Goal: Go to known website: Go to known website

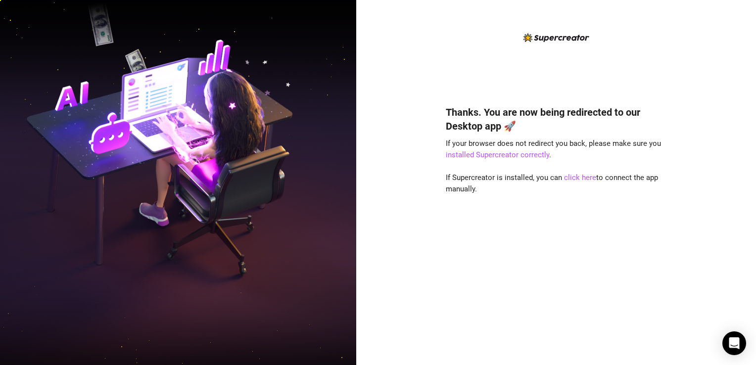
click at [149, 157] on img at bounding box center [178, 182] width 356 height 447
click at [574, 176] on link "click here" at bounding box center [580, 177] width 32 height 9
